Goal: Entertainment & Leisure: Consume media (video, audio)

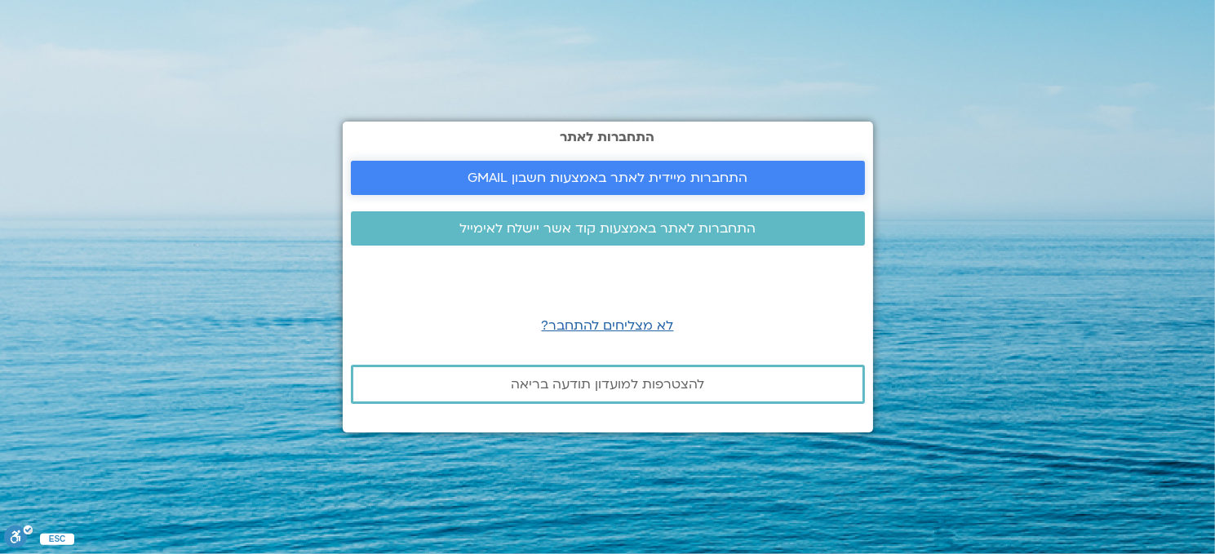
click at [701, 174] on span "התחברות מיידית לאתר באמצעות חשבון GMAIL" at bounding box center [607, 178] width 280 height 15
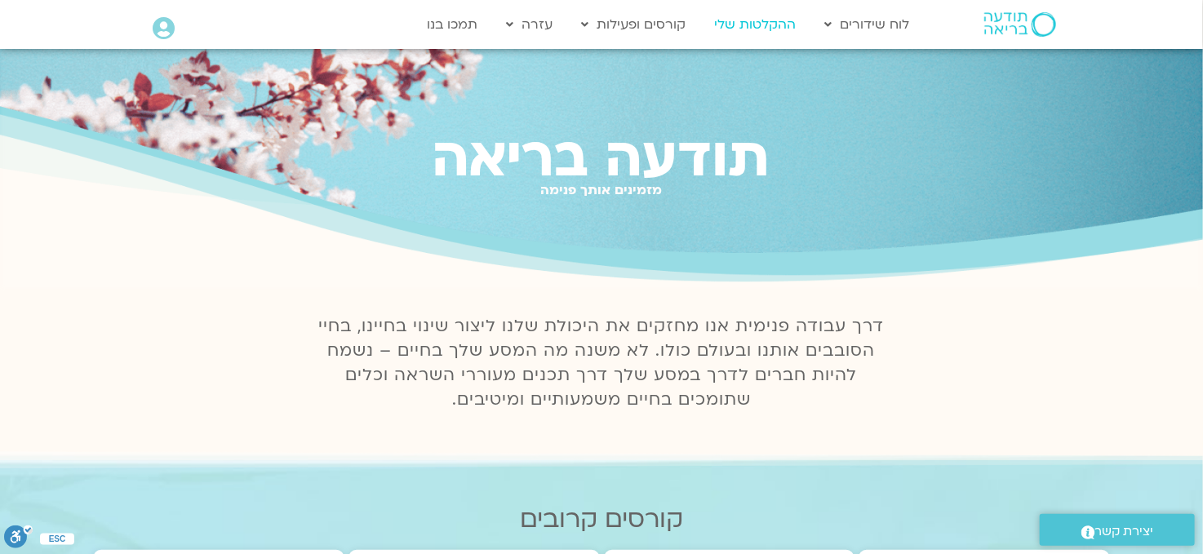
click at [760, 23] on link "ההקלטות שלי" at bounding box center [755, 24] width 98 height 31
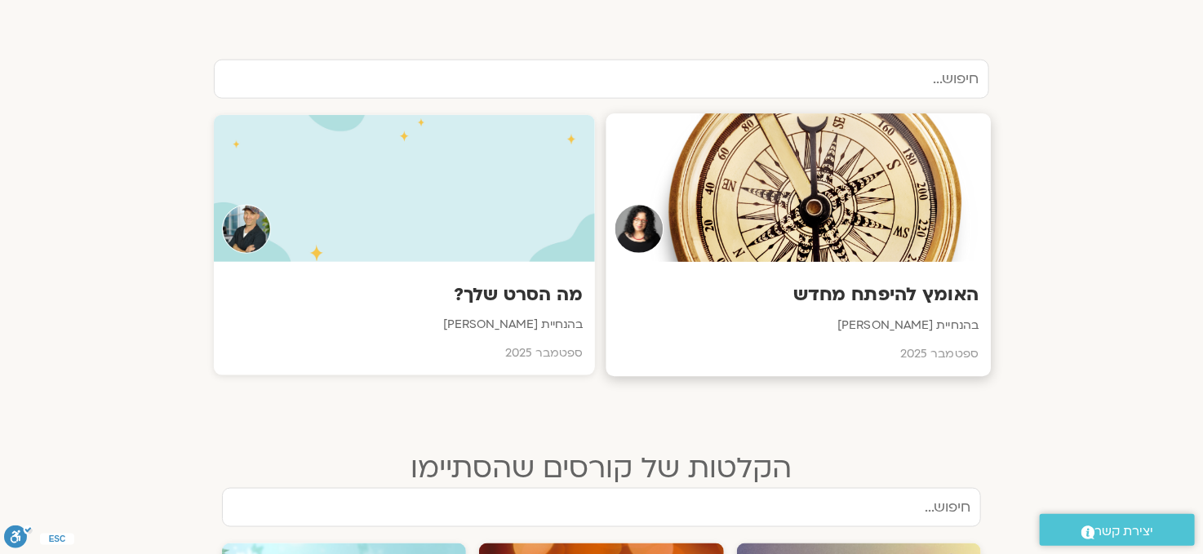
scroll to position [653, 0]
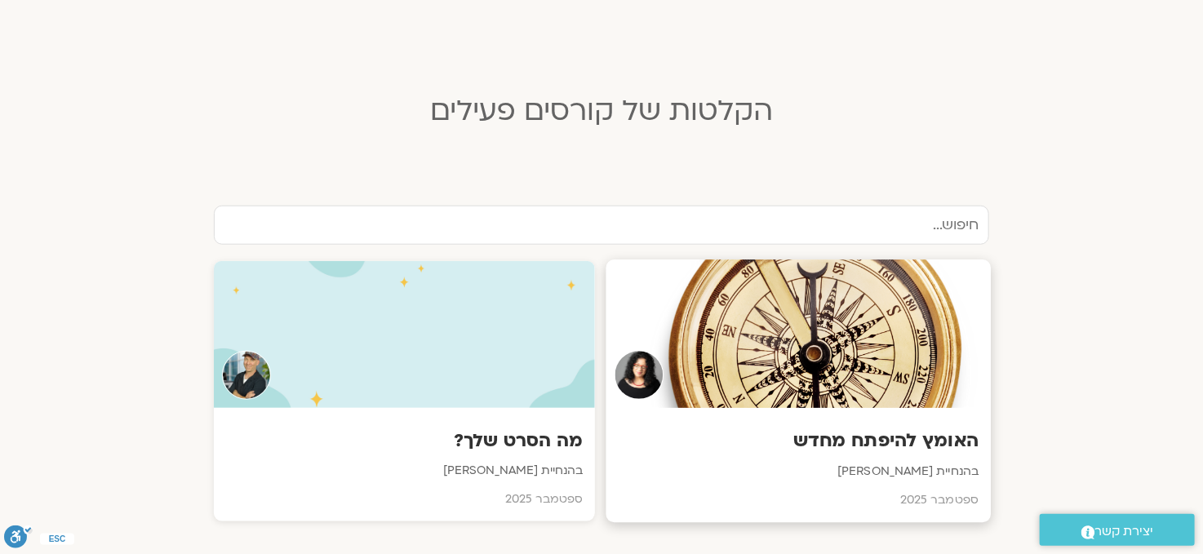
click at [832, 357] on div at bounding box center [798, 333] width 385 height 148
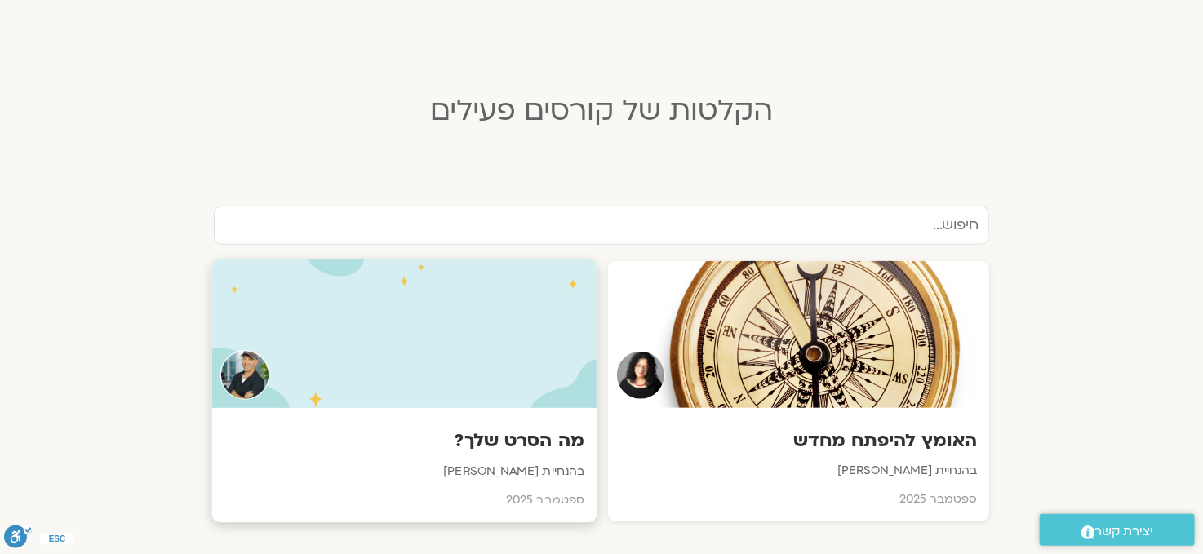
click at [506, 338] on div at bounding box center [404, 333] width 385 height 148
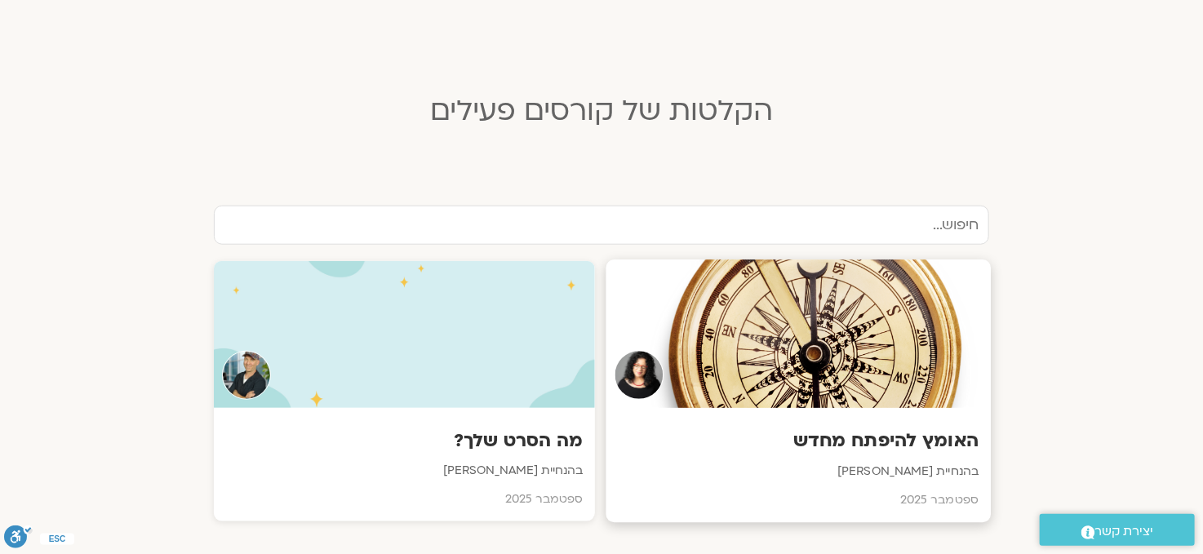
click at [840, 366] on div at bounding box center [798, 333] width 385 height 148
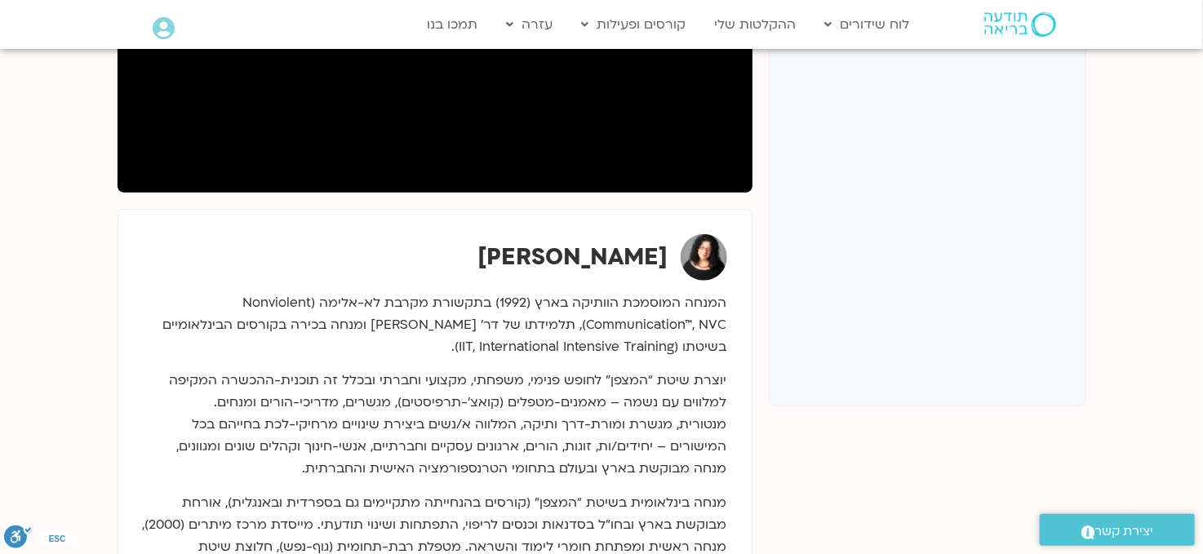
scroll to position [82, 0]
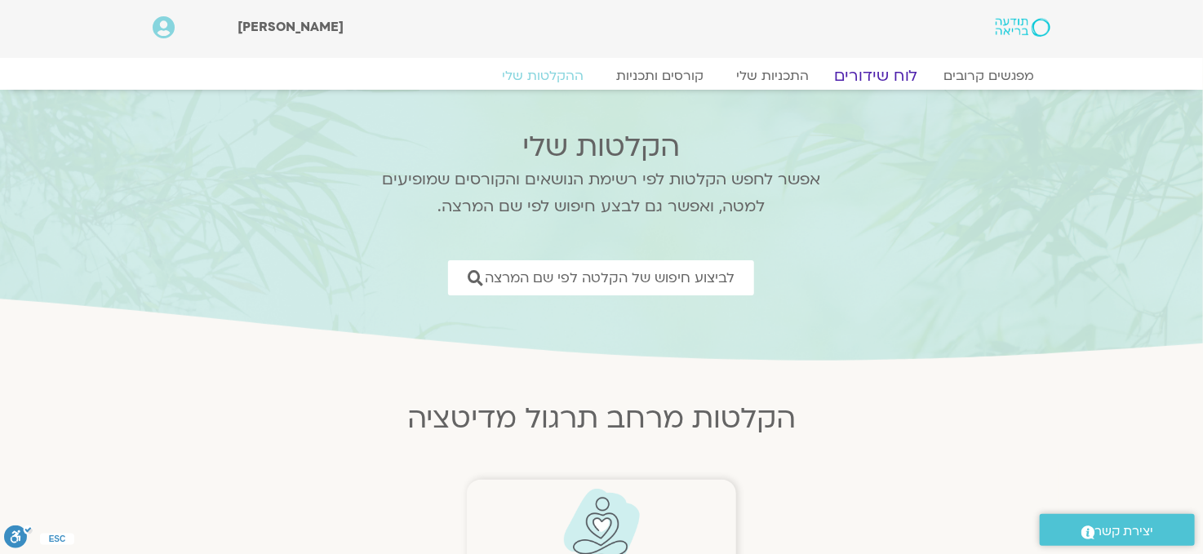
click at [892, 74] on link "לוח שידורים" at bounding box center [876, 76] width 122 height 20
